Goal: Task Accomplishment & Management: Complete application form

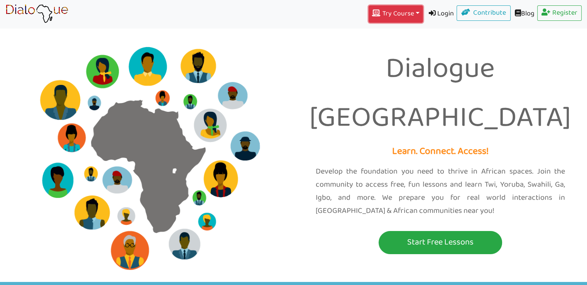
click at [411, 14] on button "Try Course Toggle Dropdown" at bounding box center [396, 13] width 54 height 17
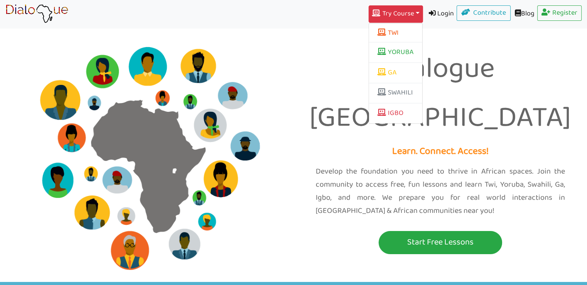
click at [456, 48] on div "Dialogue Africa Learn. Connect. Access! Develop the foundation you need to thri…" at bounding box center [441, 141] width 294 height 246
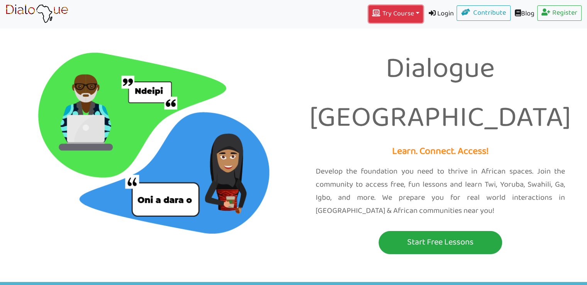
click at [399, 14] on button "Try Course Toggle Dropdown" at bounding box center [396, 13] width 54 height 17
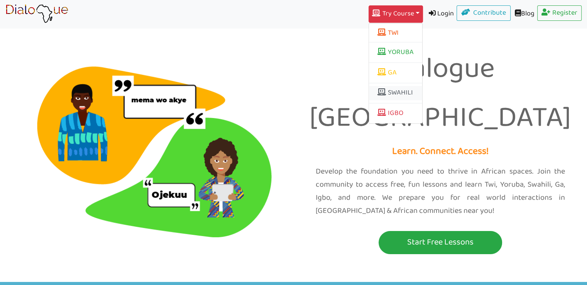
click at [394, 93] on link "SWAHILI" at bounding box center [395, 93] width 53 height 15
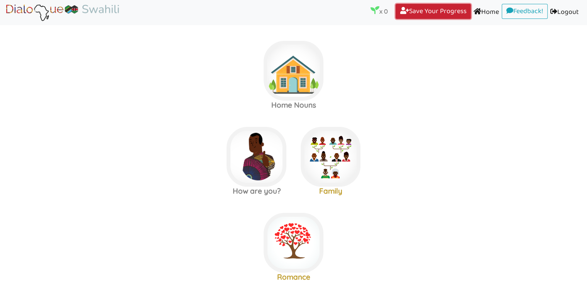
click at [449, 12] on link "Save Your Progress (current)" at bounding box center [433, 11] width 75 height 15
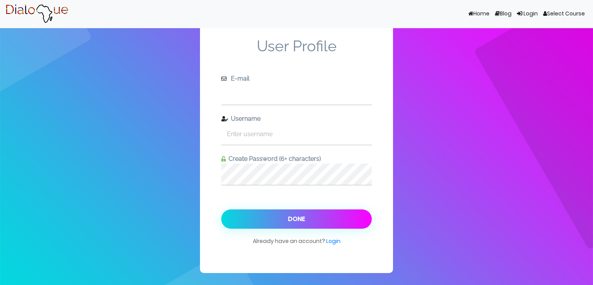
click at [249, 98] on input "text" at bounding box center [296, 93] width 151 height 21
type input "[EMAIL_ADDRESS][DOMAIN_NAME]"
click at [276, 135] on input "text" at bounding box center [296, 134] width 151 height 21
type input "valjermaine"
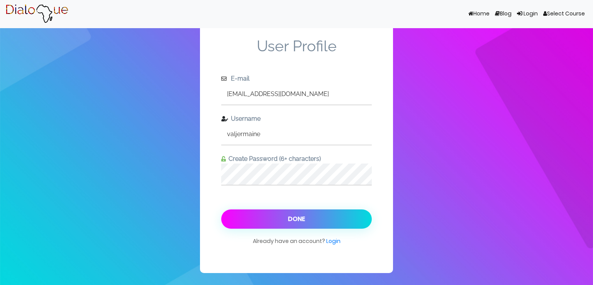
click at [295, 219] on button "Done" at bounding box center [296, 219] width 151 height 19
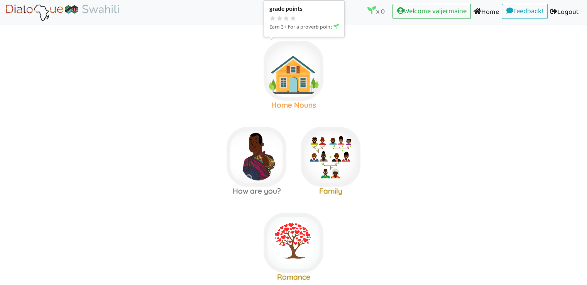
click at [288, 79] on img at bounding box center [294, 71] width 60 height 60
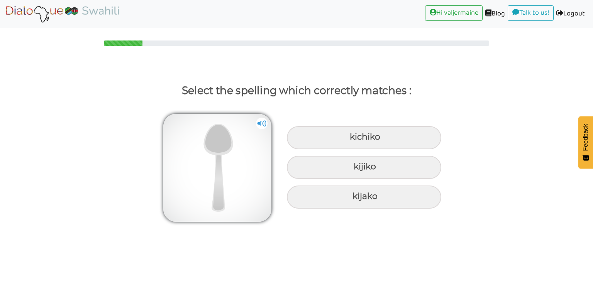
click at [262, 124] on img at bounding box center [262, 124] width 12 height 12
click at [567, 14] on link "Logout (current)" at bounding box center [571, 13] width 34 height 17
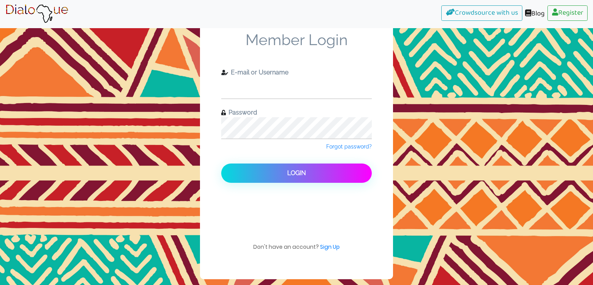
type input "valjermaine"
